Goal: Information Seeking & Learning: Learn about a topic

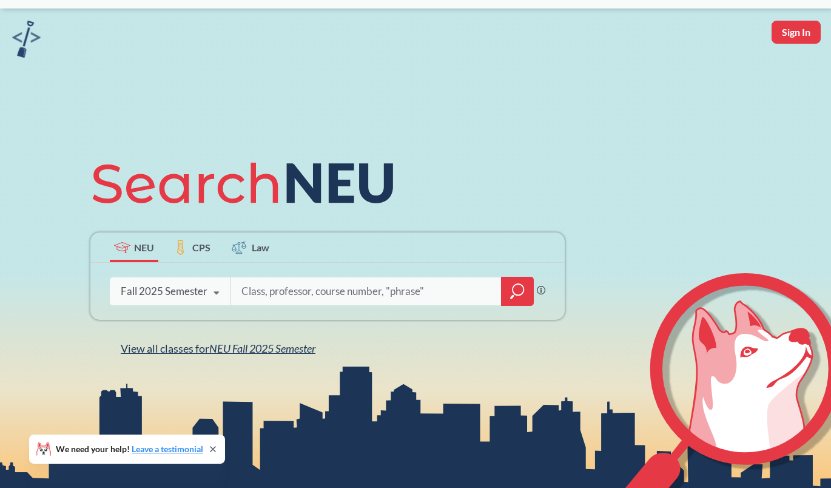
scroll to position [37, 0]
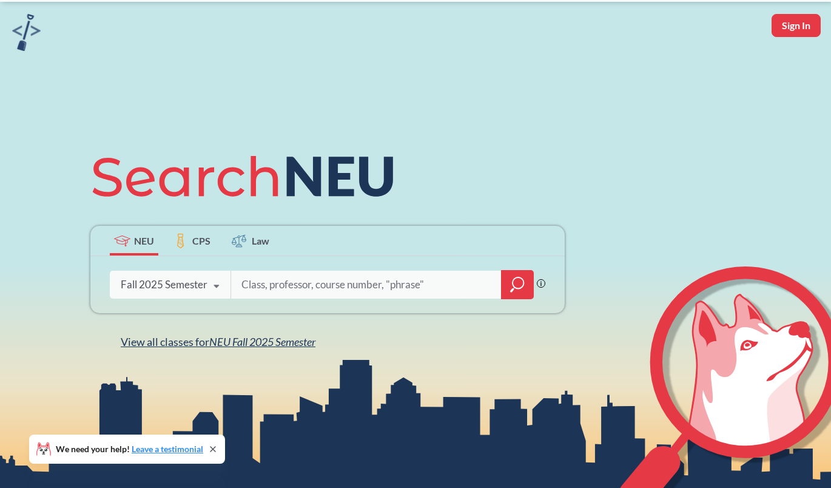
click at [238, 343] on span "NEU Fall 2025 Semester" at bounding box center [262, 341] width 106 height 13
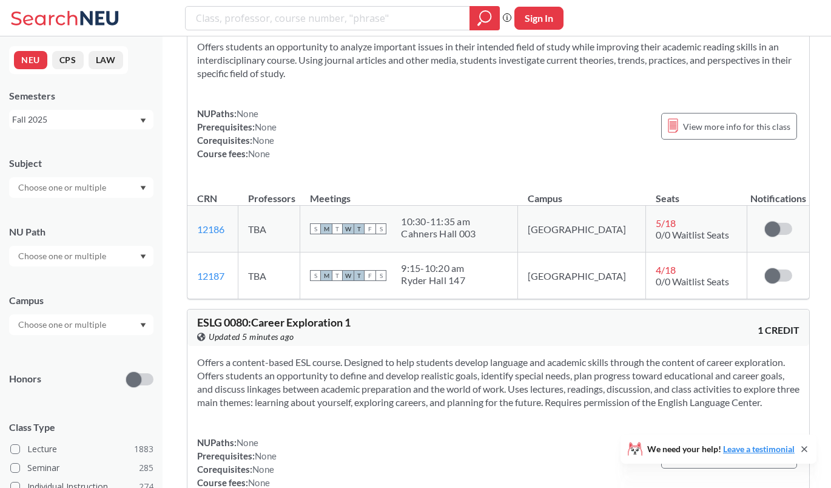
scroll to position [67, 0]
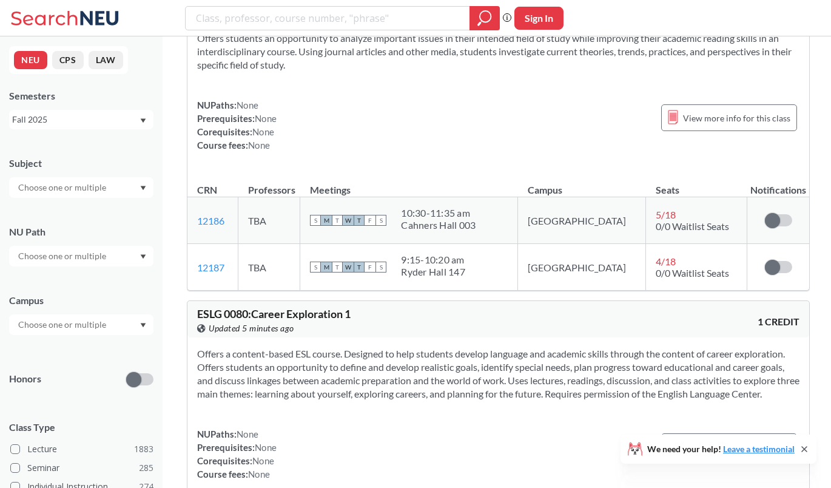
click at [86, 182] on input "text" at bounding box center [63, 187] width 102 height 15
click at [78, 217] on p "Computer Science" at bounding box center [84, 221] width 137 height 12
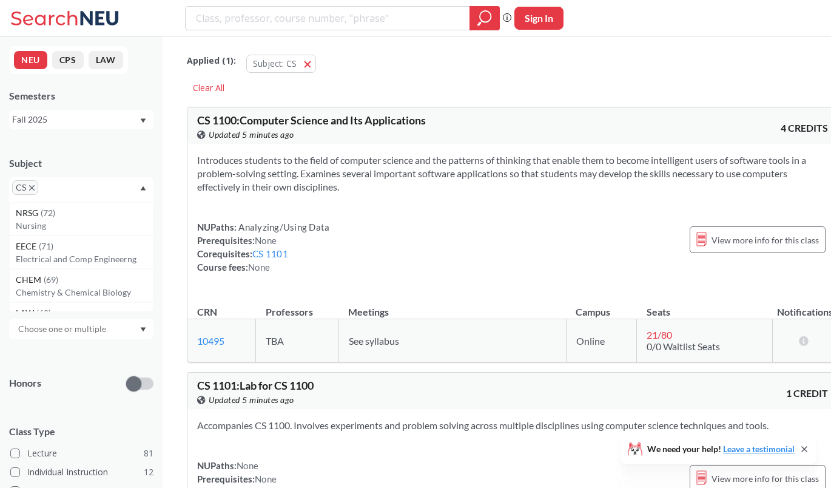
drag, startPoint x: 272, startPoint y: 30, endPoint x: 276, endPoint y: 22, distance: 8.7
click at [274, 27] on div "Phrase search guarantees the exact search appears in the results. Ex. If you wa…" at bounding box center [415, 18] width 831 height 36
click at [278, 19] on input "search" at bounding box center [328, 18] width 266 height 21
type input "6140"
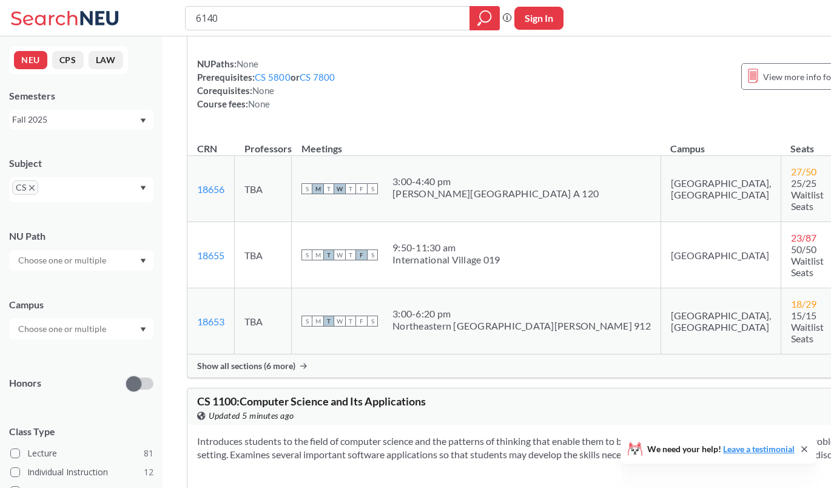
scroll to position [177, 0]
click at [244, 360] on span "Show all sections (6 more)" at bounding box center [246, 365] width 98 height 11
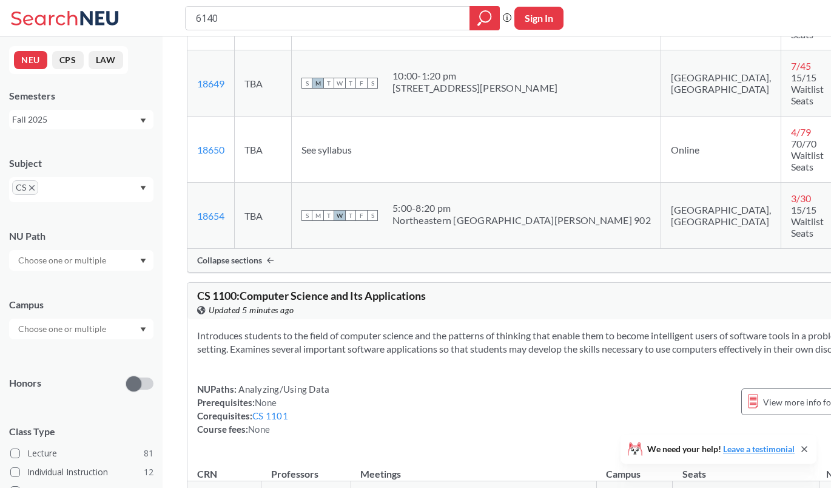
scroll to position [604, 0]
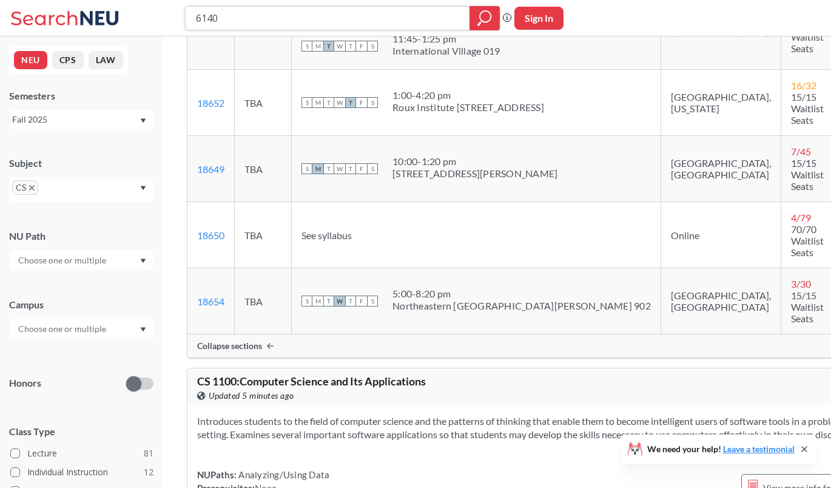
drag, startPoint x: 237, startPoint y: 11, endPoint x: 182, endPoint y: 14, distance: 55.3
click at [182, 14] on div "6140 Phrase search guarantees the exact search appears in the results. Ex. If y…" at bounding box center [415, 18] width 831 height 36
drag, startPoint x: 195, startPoint y: 18, endPoint x: 130, endPoint y: 13, distance: 65.7
click at [130, 13] on div "6140 Phrase search guarantees the exact search appears in the results. Ex. If y…" at bounding box center [415, 18] width 831 height 36
type input "5100"
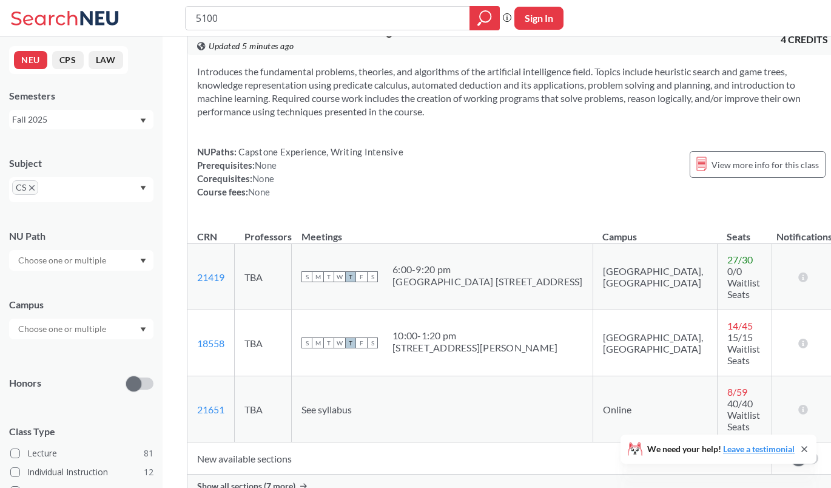
scroll to position [286, 0]
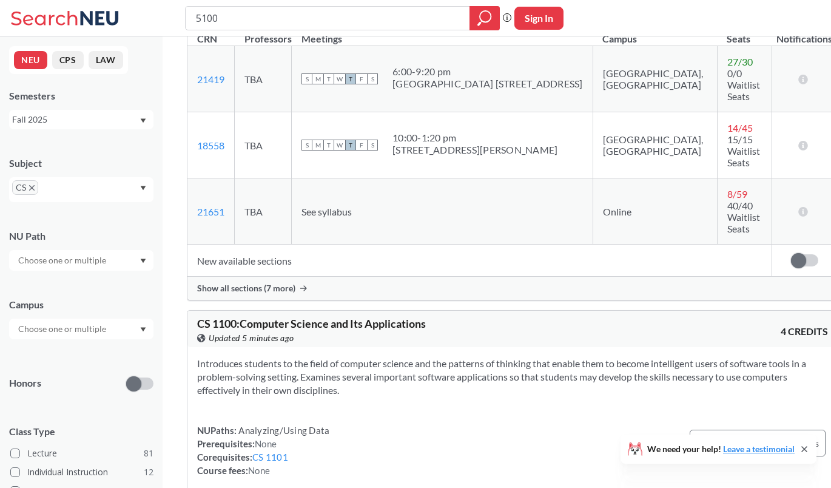
click at [263, 283] on span "Show all sections (7 more)" at bounding box center [246, 288] width 98 height 11
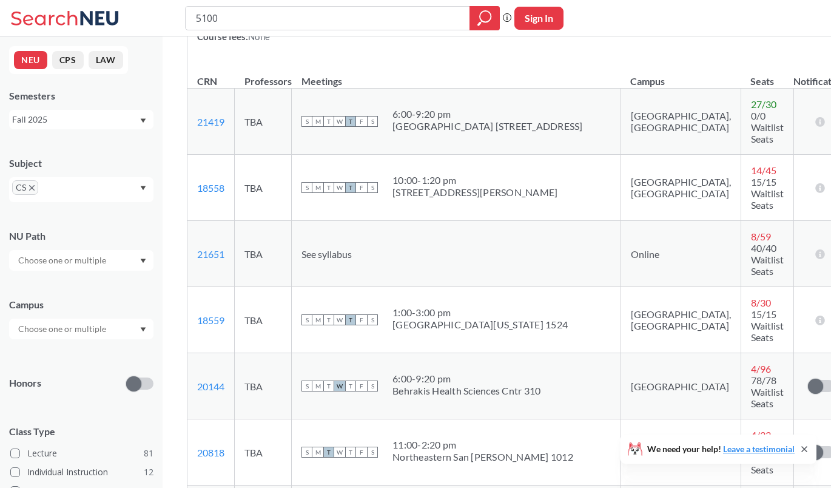
scroll to position [0, 0]
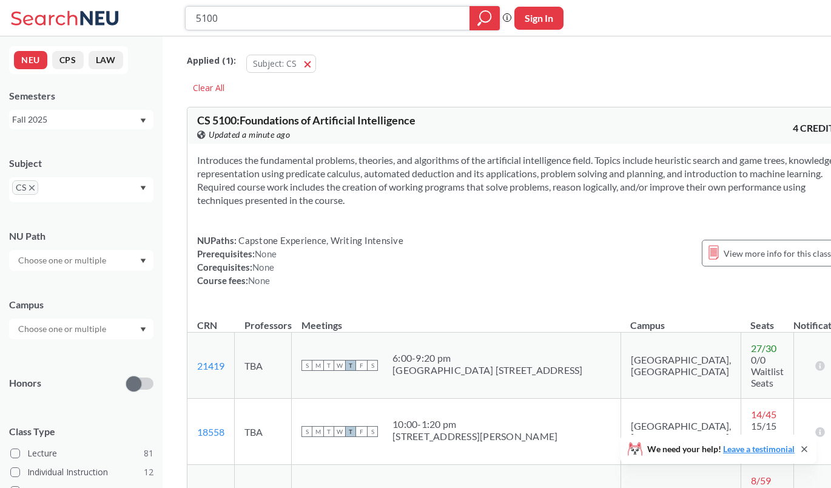
click at [400, 20] on input "5100" at bounding box center [328, 18] width 266 height 21
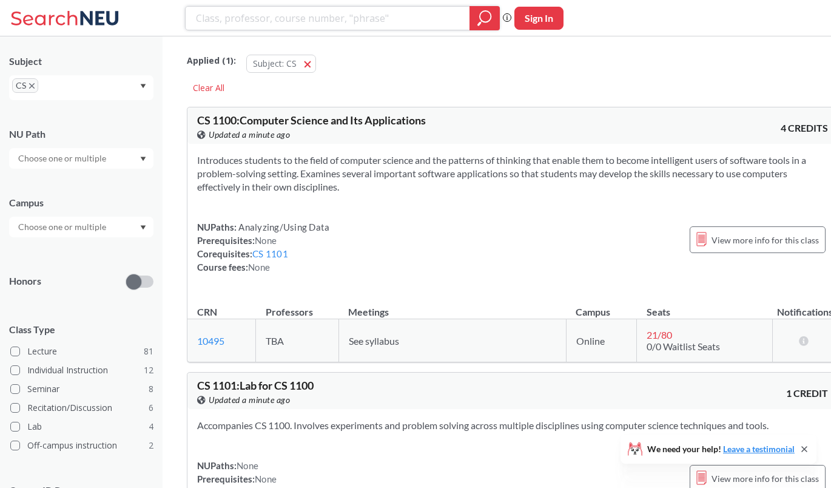
scroll to position [103, 0]
click at [109, 234] on div at bounding box center [81, 226] width 144 height 21
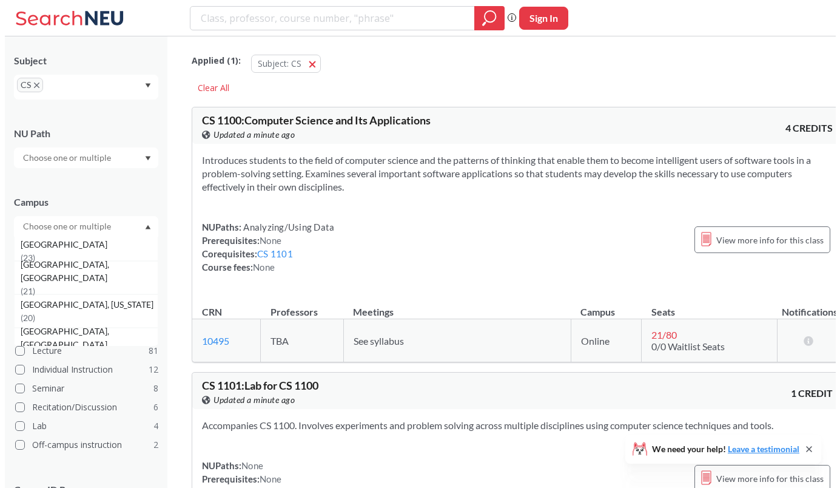
scroll to position [98, 0]
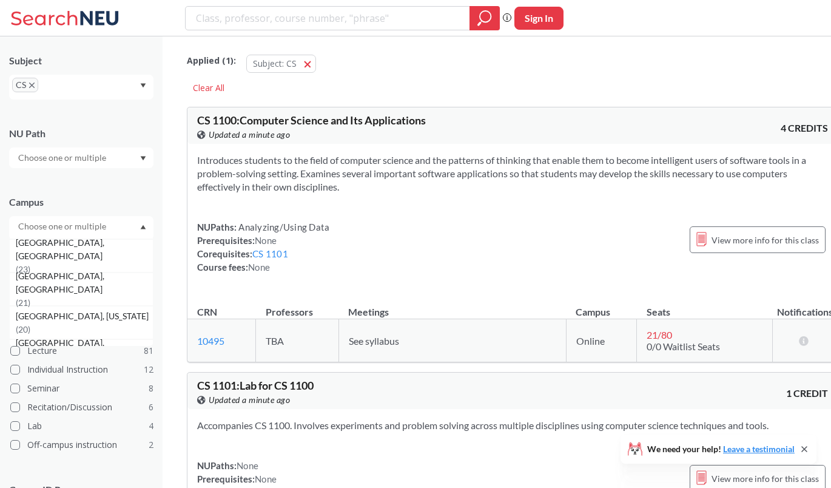
click at [62, 321] on span "[GEOGRAPHIC_DATA], [US_STATE]" at bounding box center [83, 315] width 135 height 13
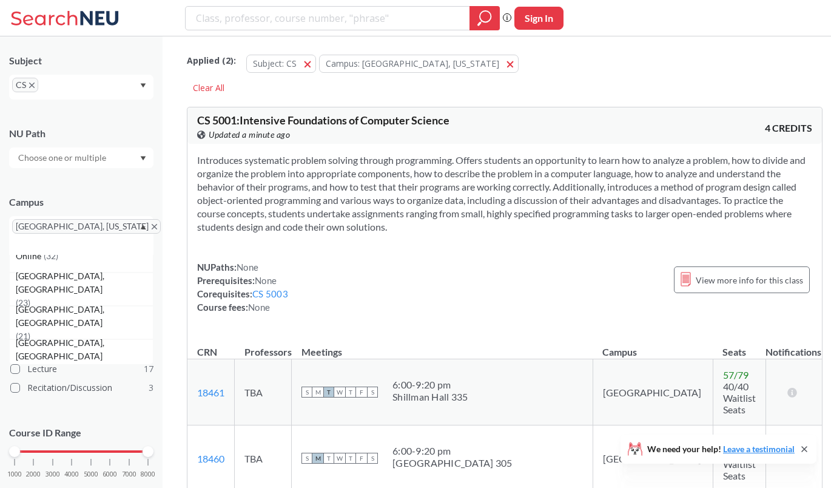
scroll to position [150, 0]
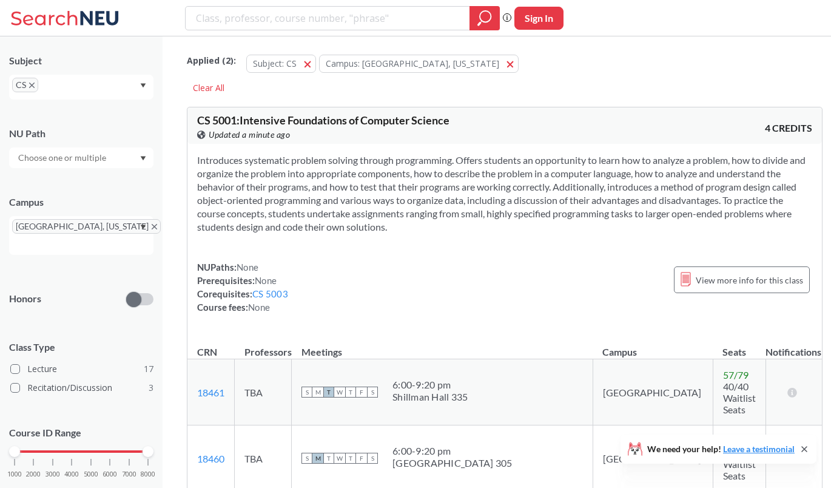
click at [195, 258] on div "Introduces systematic problem solving through programming. Offers students an o…" at bounding box center [504, 238] width 634 height 189
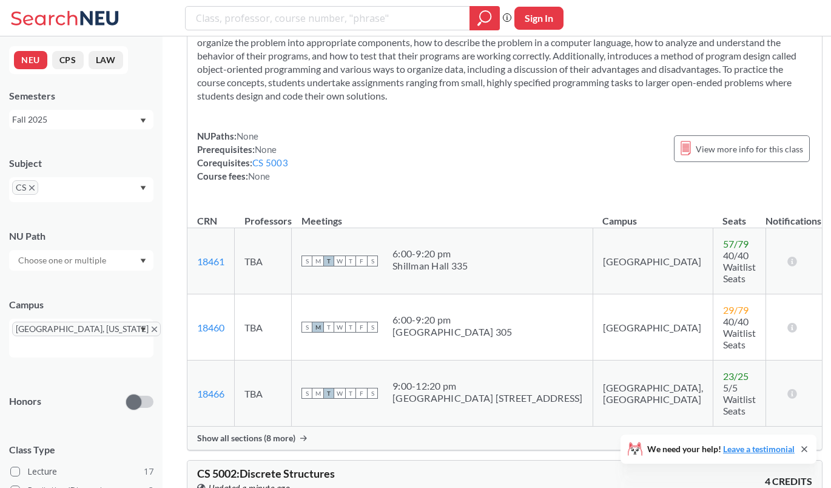
scroll to position [244, 0]
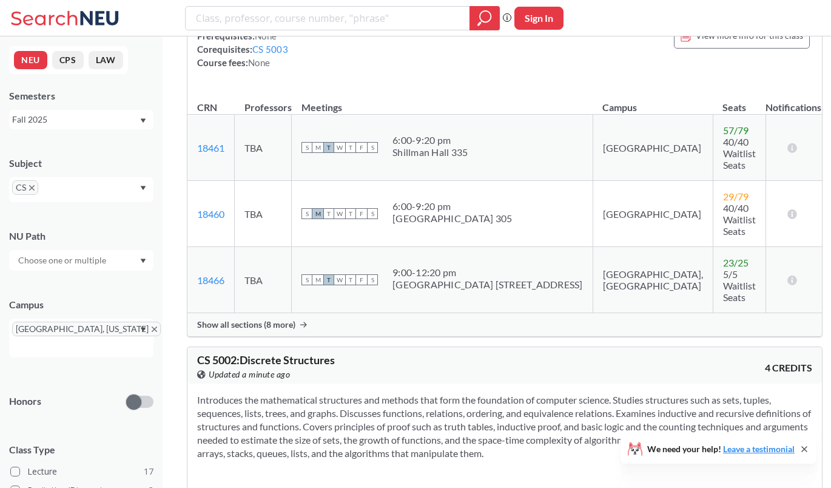
click at [251, 319] on span "Show all sections (8 more)" at bounding box center [246, 324] width 98 height 11
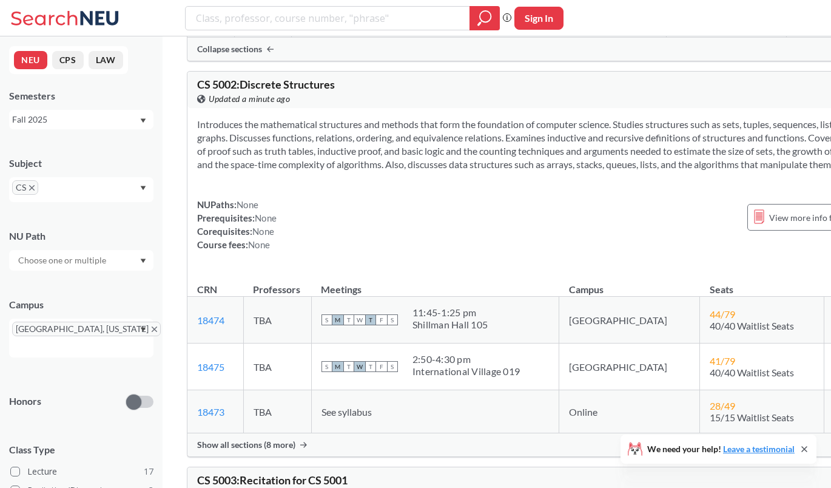
scroll to position [1045, 0]
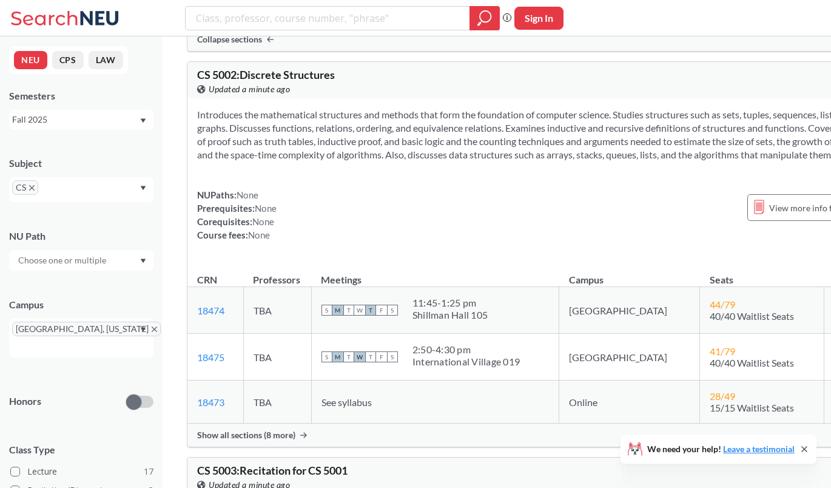
click at [270, 429] on span "Show all sections (8 more)" at bounding box center [246, 434] width 98 height 11
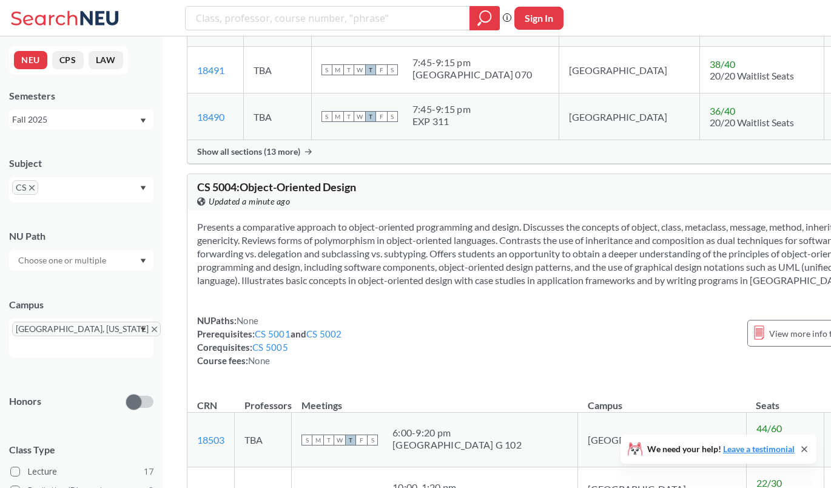
scroll to position [2279, 0]
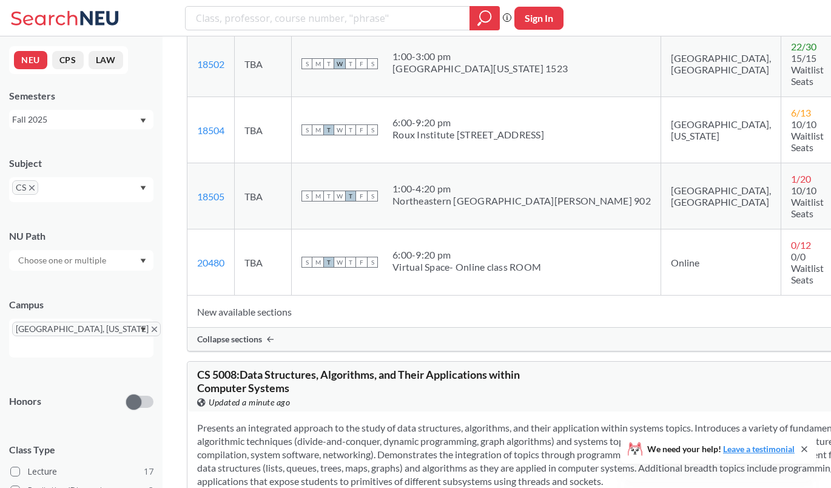
scroll to position [2905, 0]
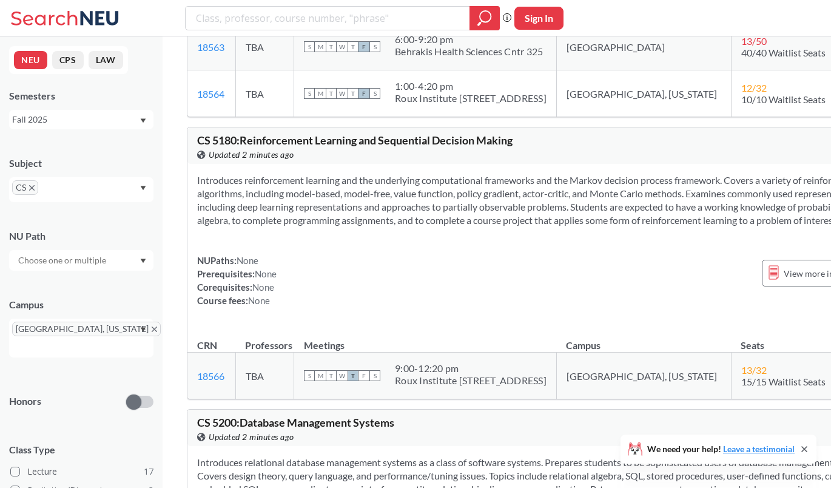
scroll to position [6718, 0]
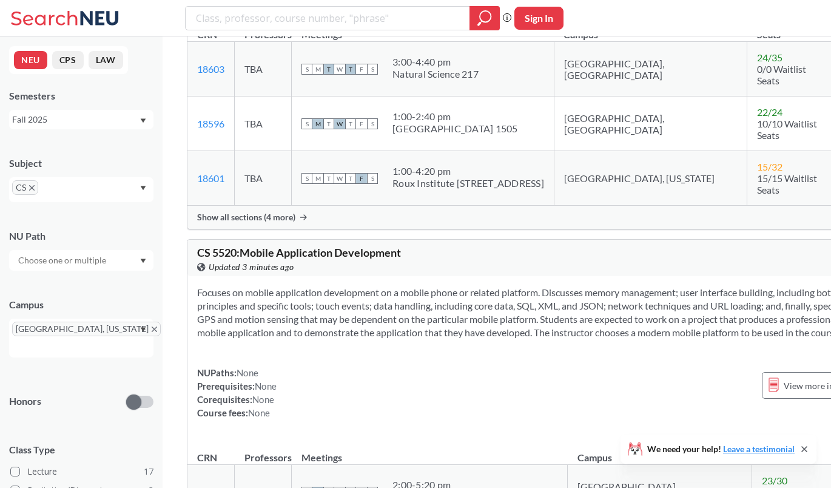
scroll to position [9122, 0]
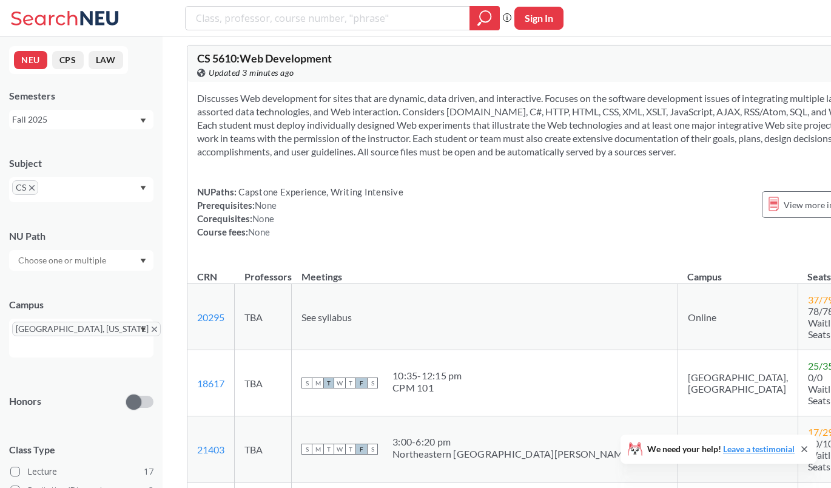
scroll to position [9672, 0]
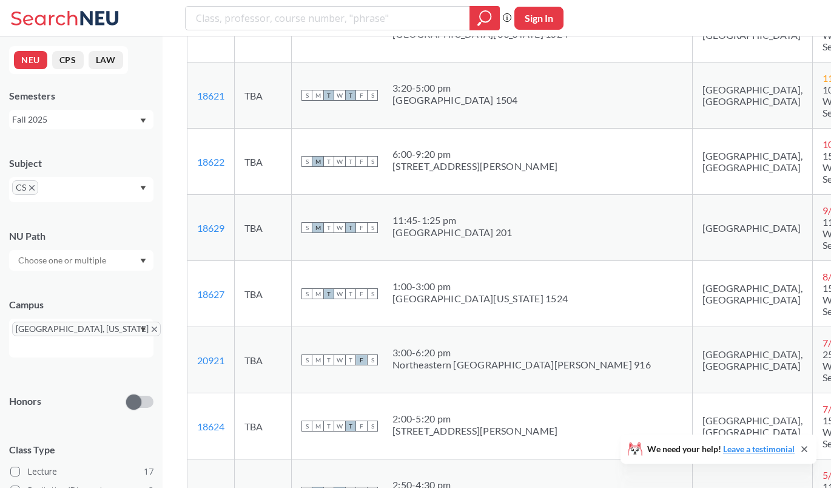
scroll to position [11090, 0]
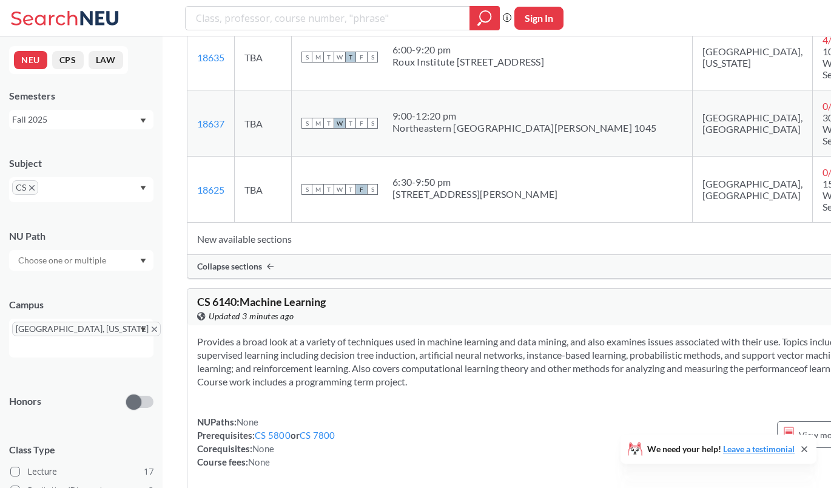
scroll to position [11722, 0]
